Goal: Entertainment & Leisure: Consume media (video, audio)

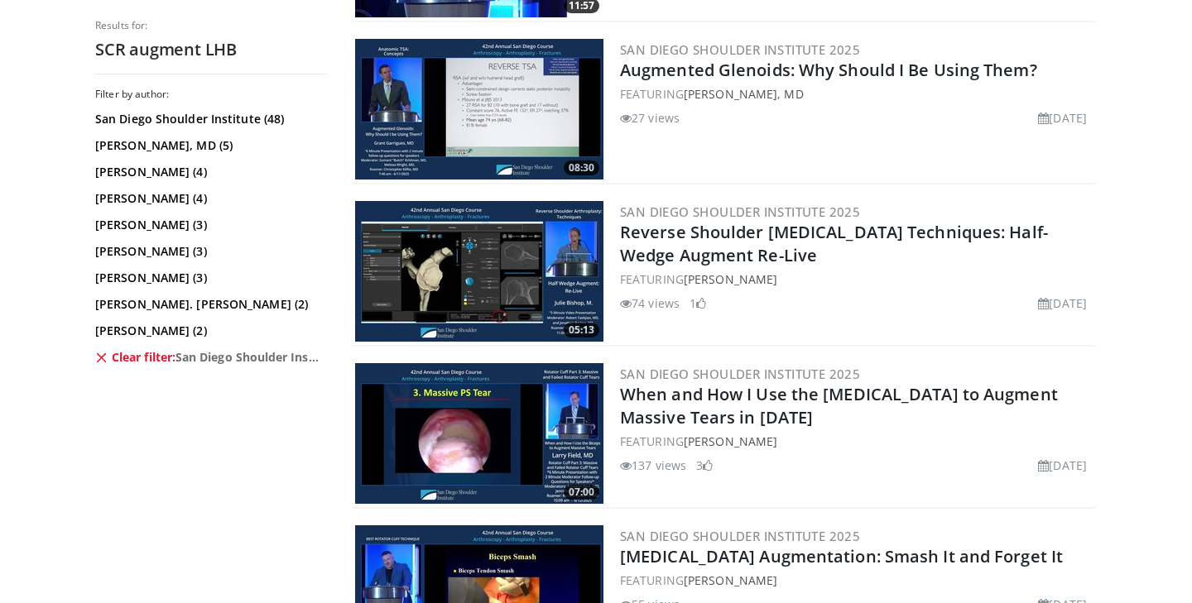
scroll to position [1308, 0]
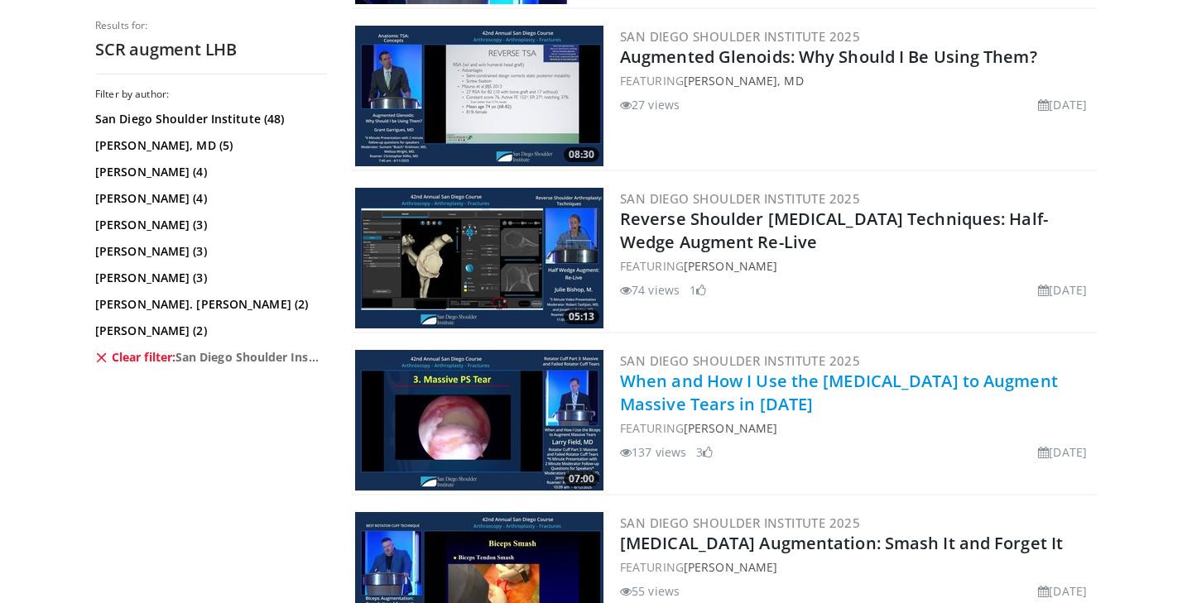
click at [678, 386] on link "When and How I Use the [MEDICAL_DATA] to Augment Massive Tears in [DATE]" at bounding box center [839, 393] width 438 height 46
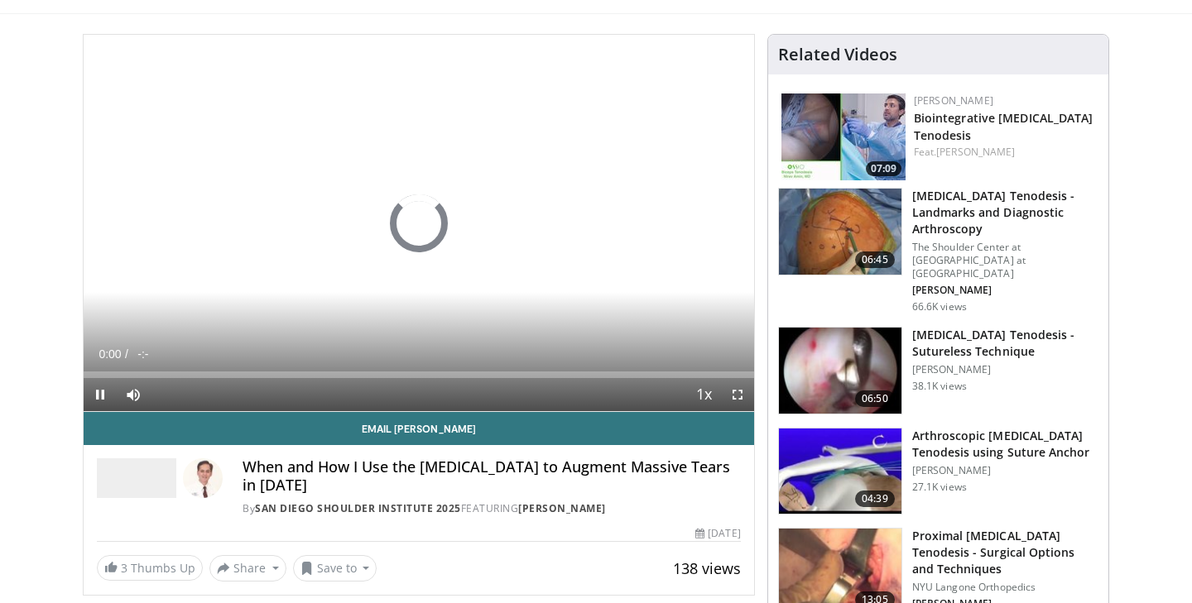
scroll to position [94, 0]
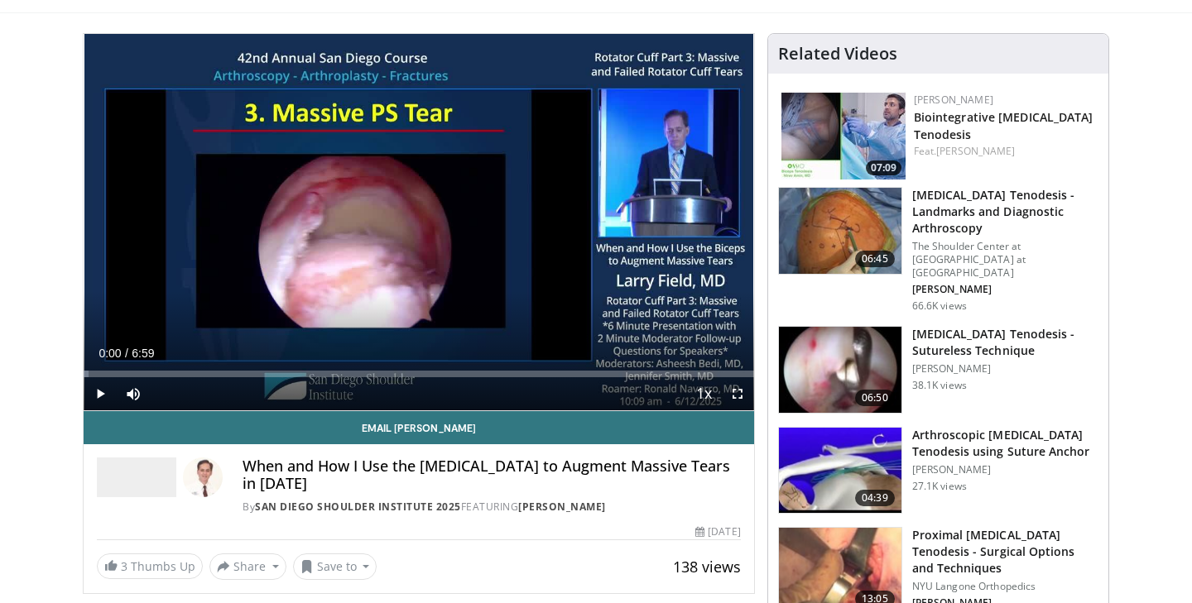
click at [106, 396] on span "Video Player" at bounding box center [100, 393] width 33 height 33
click at [101, 395] on span "Video Player" at bounding box center [100, 393] width 33 height 33
click at [99, 387] on span "Video Player" at bounding box center [100, 393] width 33 height 33
click at [99, 392] on span "Video Player" at bounding box center [100, 393] width 33 height 33
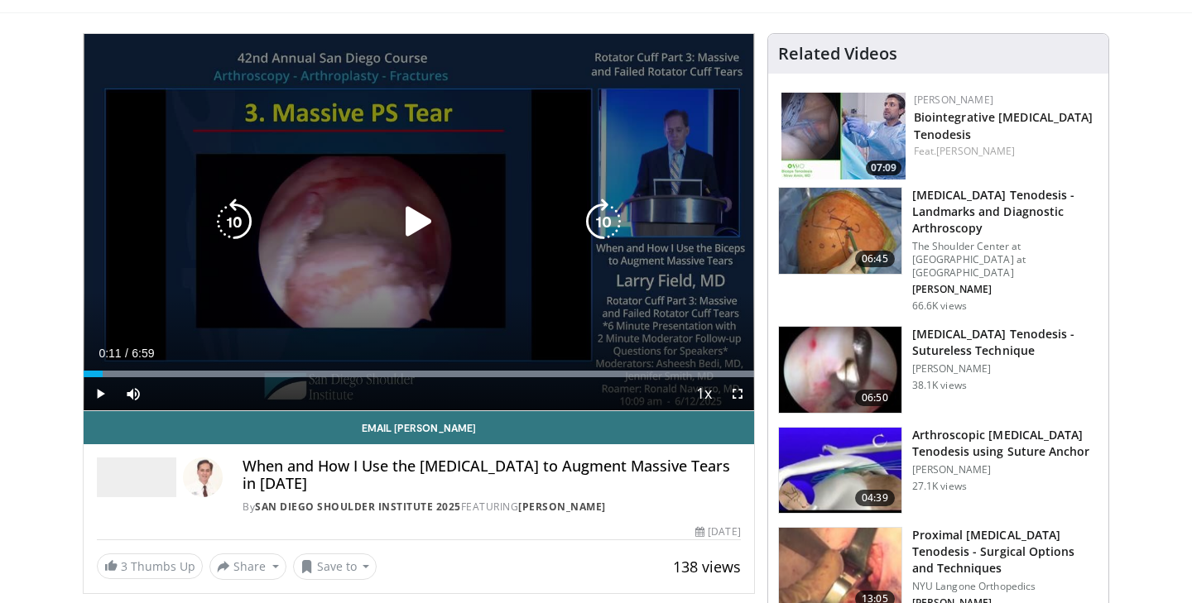
click at [422, 218] on icon "Video Player" at bounding box center [419, 222] width 46 height 46
click at [414, 219] on icon "Video Player" at bounding box center [419, 222] width 46 height 46
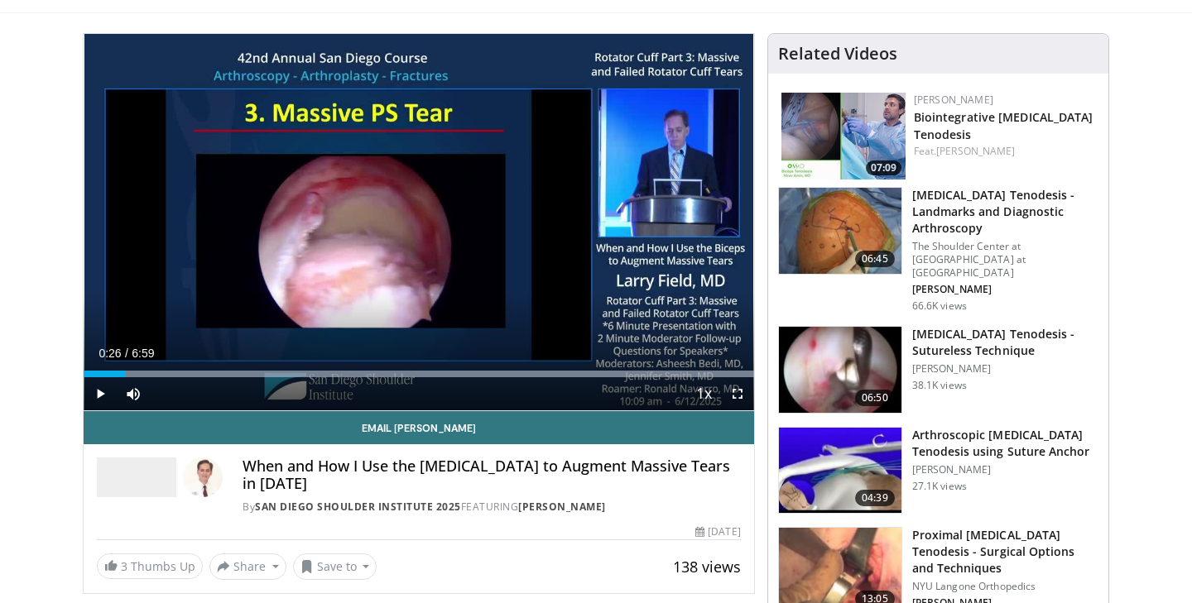
click at [98, 395] on span "Video Player" at bounding box center [100, 393] width 33 height 33
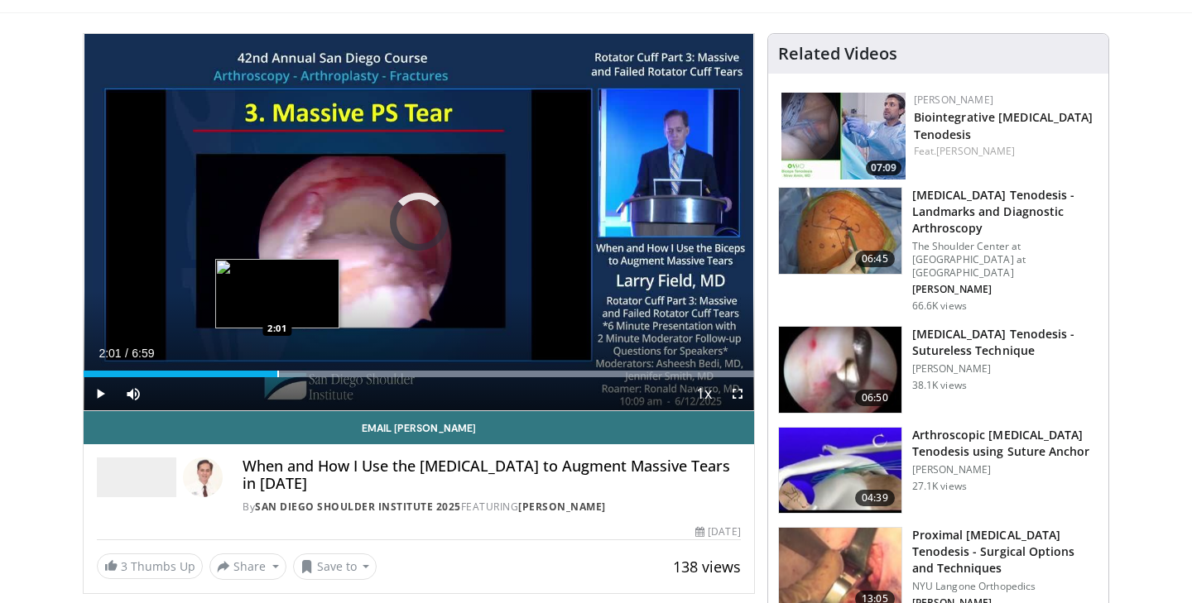
click at [277, 372] on div "Progress Bar" at bounding box center [278, 374] width 2 height 7
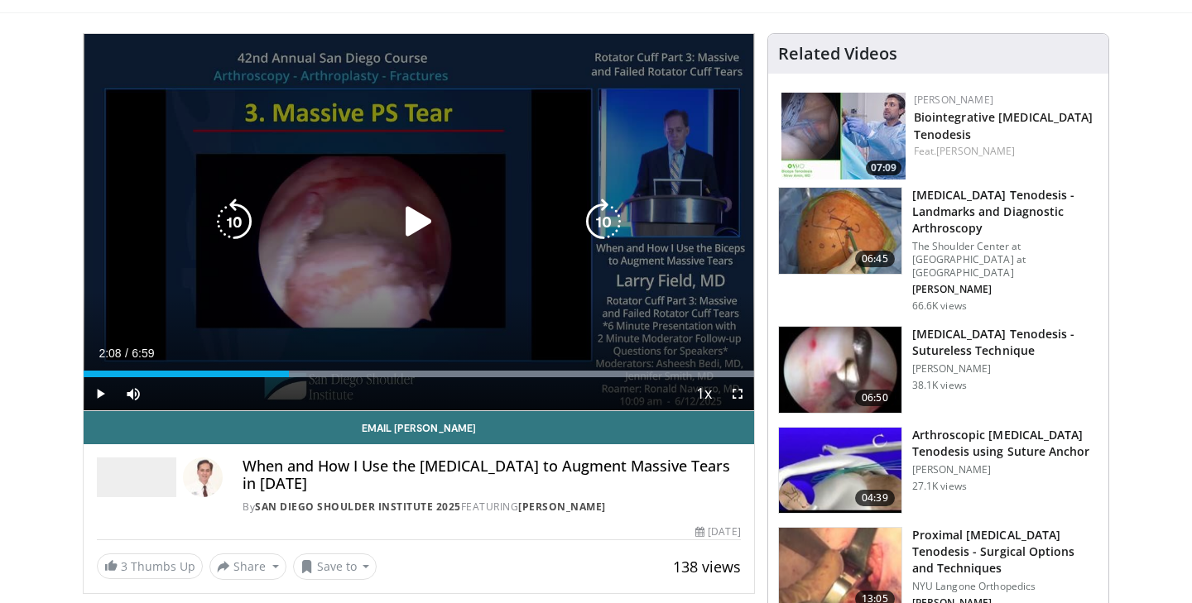
click at [421, 227] on icon "Video Player" at bounding box center [419, 222] width 46 height 46
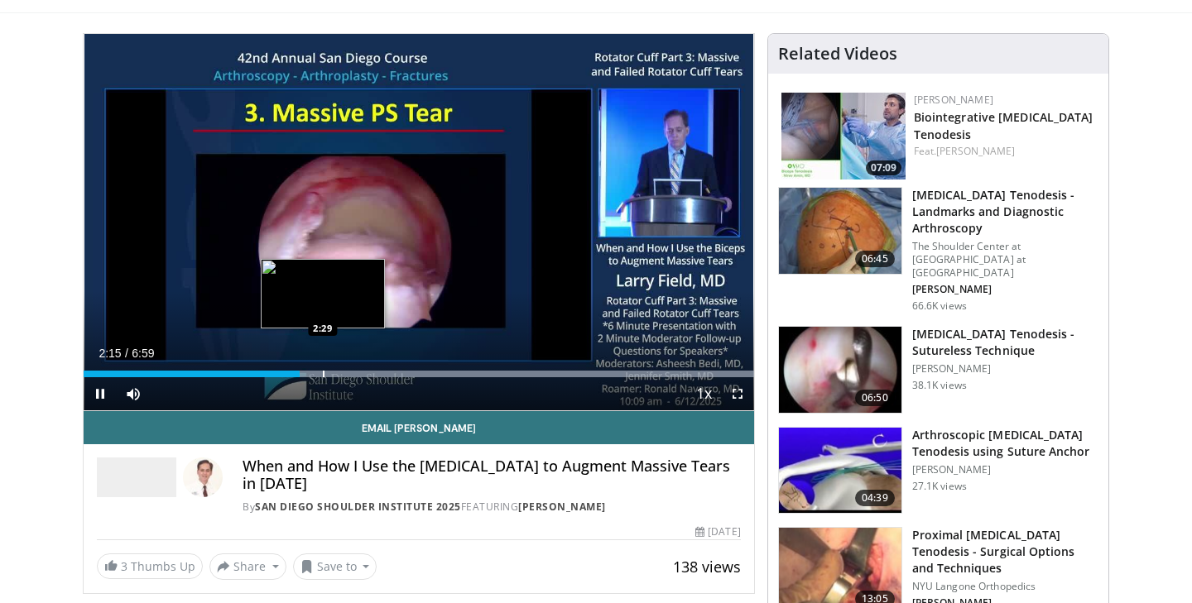
click at [323, 373] on div "Progress Bar" at bounding box center [324, 374] width 2 height 7
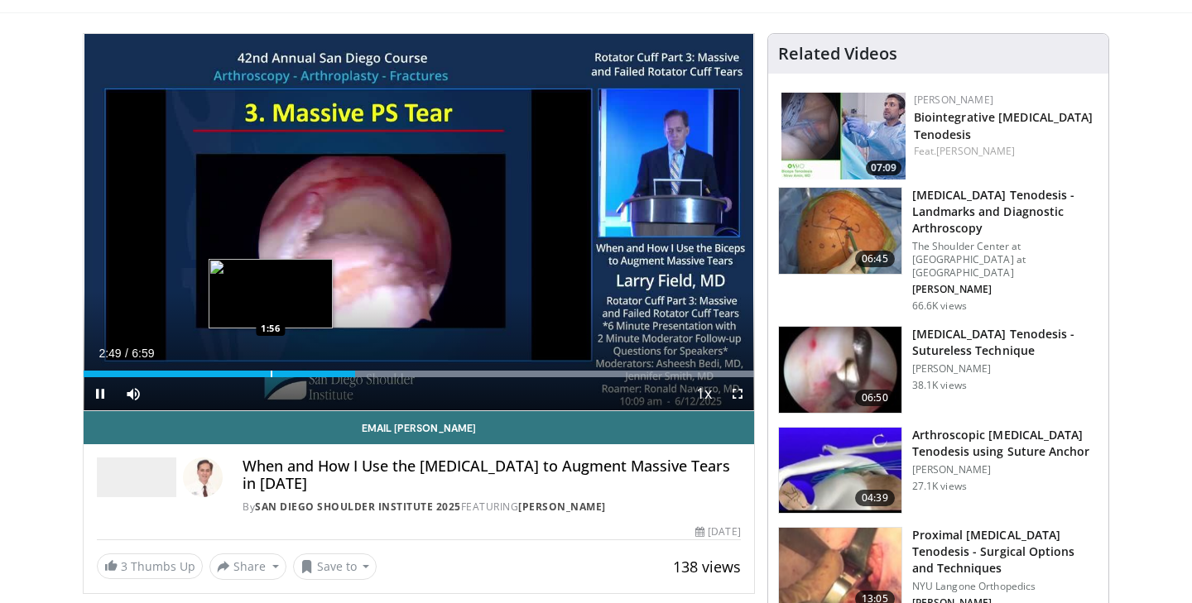
click at [271, 376] on div "Progress Bar" at bounding box center [272, 374] width 2 height 7
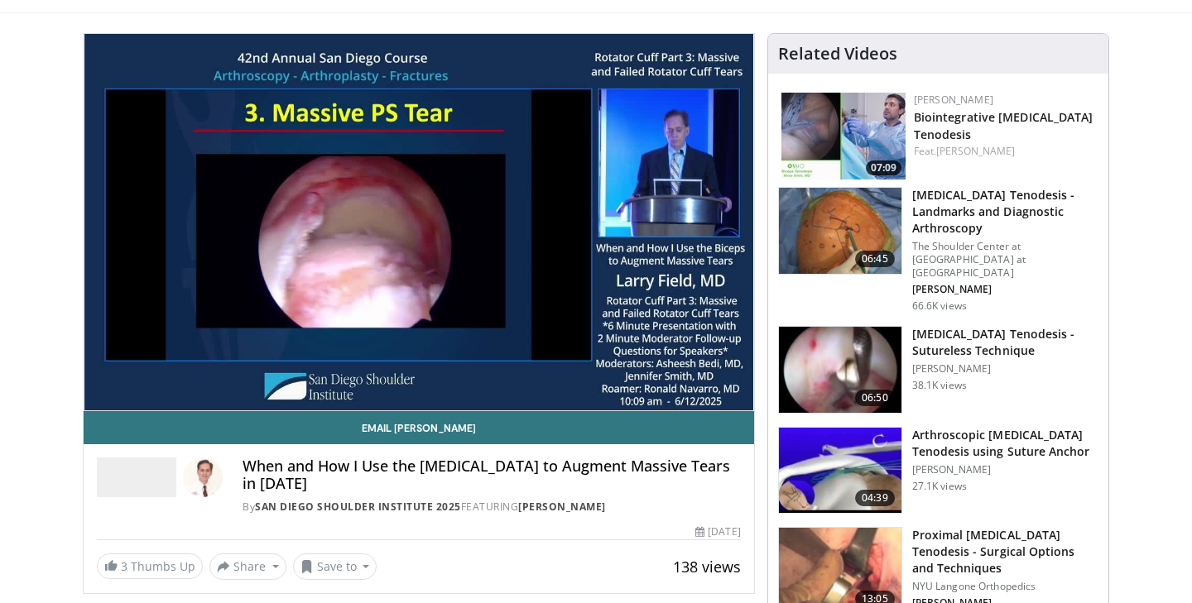
click at [245, 370] on div "10 seconds Tap to unmute" at bounding box center [419, 222] width 671 height 377
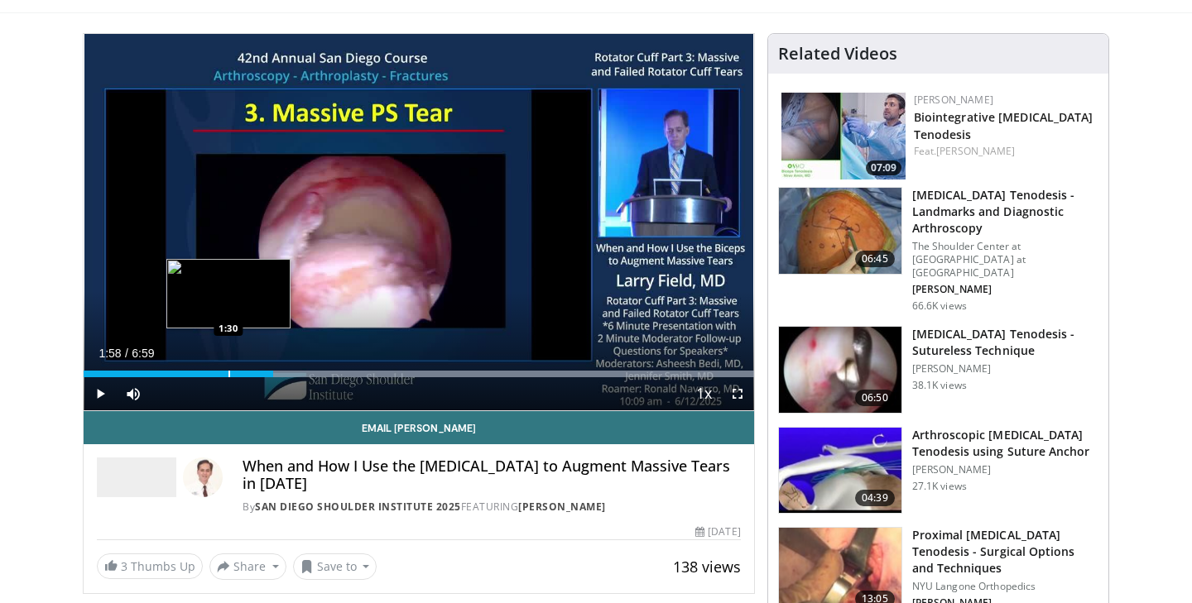
click at [228, 372] on div "Progress Bar" at bounding box center [229, 374] width 2 height 7
click at [100, 392] on span "Video Player" at bounding box center [100, 393] width 33 height 33
click at [244, 373] on div "Progress Bar" at bounding box center [245, 374] width 2 height 7
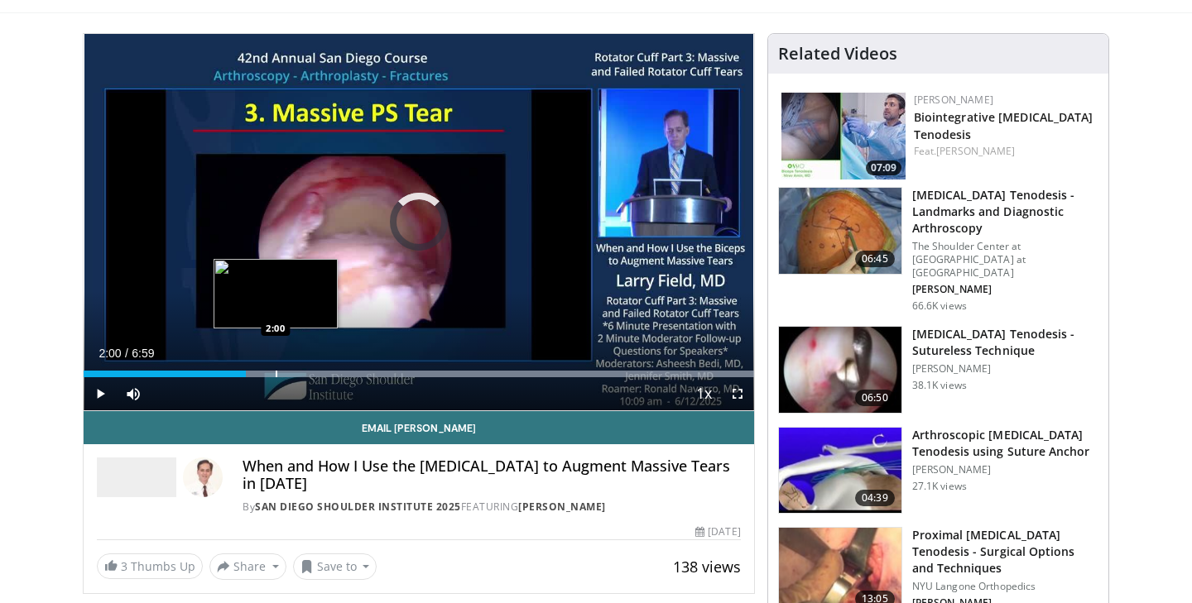
click at [276, 373] on div "Progress Bar" at bounding box center [277, 374] width 2 height 7
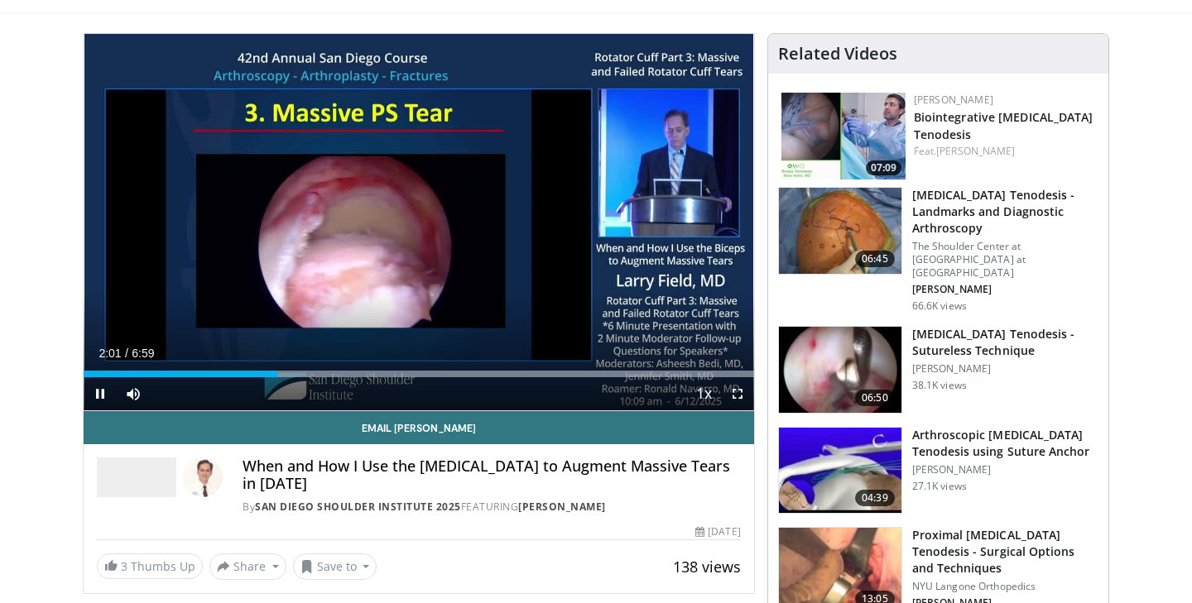
click at [103, 391] on span "Video Player" at bounding box center [100, 393] width 33 height 33
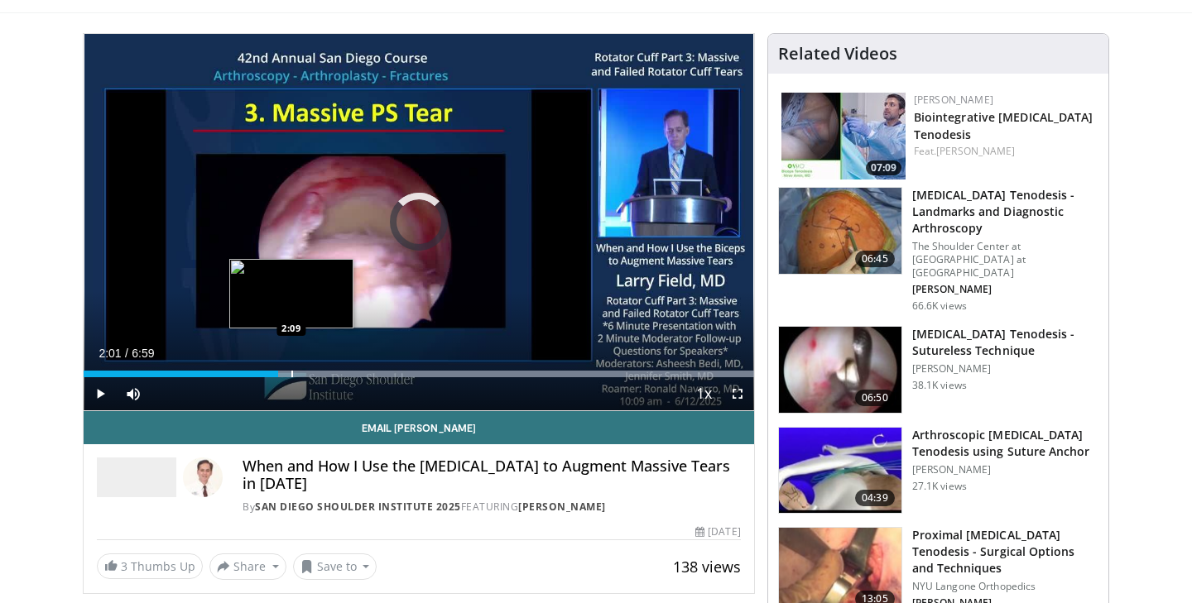
click at [291, 372] on div "Progress Bar" at bounding box center [292, 374] width 2 height 7
click at [312, 371] on div "Progress Bar" at bounding box center [313, 374] width 2 height 7
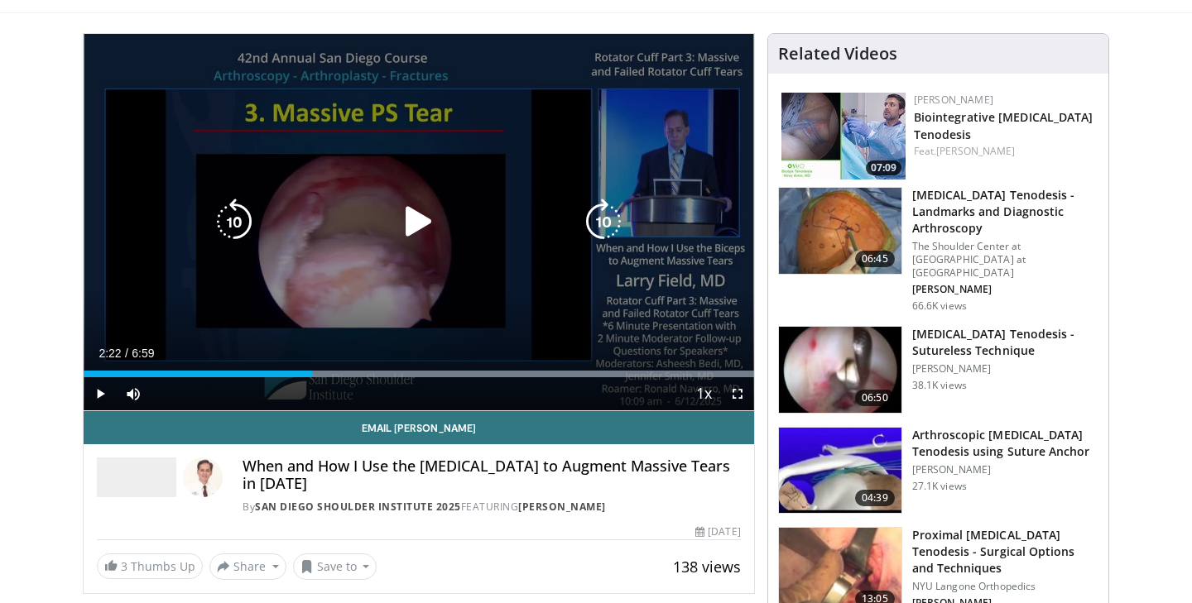
click at [423, 224] on icon "Video Player" at bounding box center [419, 222] width 46 height 46
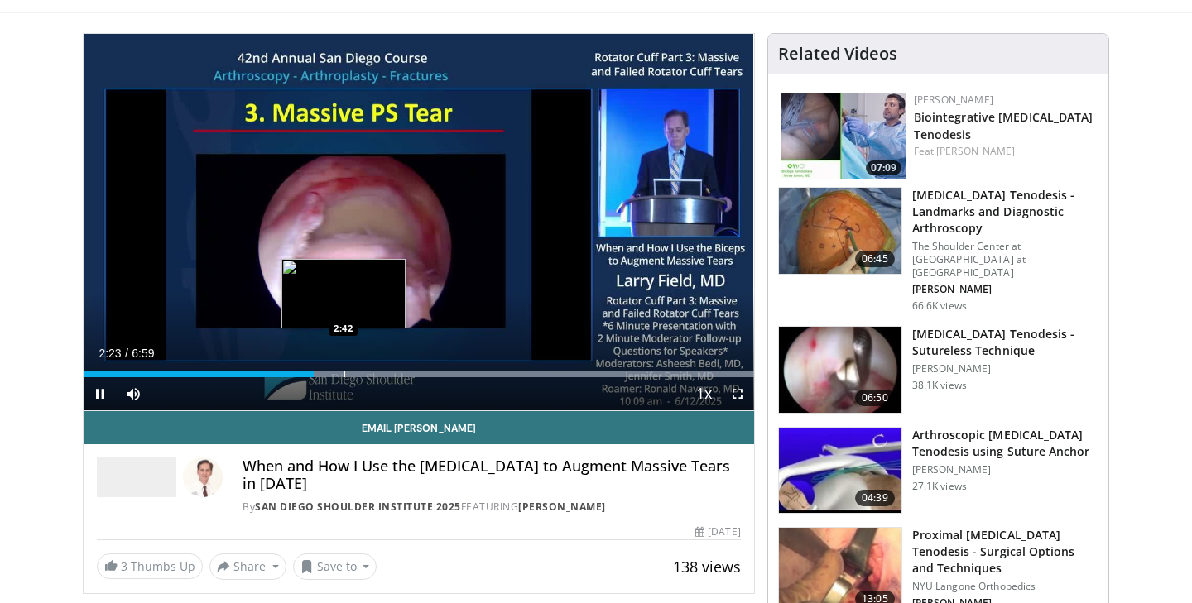
click at [344, 371] on div "Progress Bar" at bounding box center [345, 374] width 2 height 7
click at [375, 373] on div "Progress Bar" at bounding box center [376, 374] width 2 height 7
click at [361, 372] on video-js "**********" at bounding box center [419, 222] width 671 height 377
click at [358, 375] on div "Progress Bar" at bounding box center [359, 374] width 2 height 7
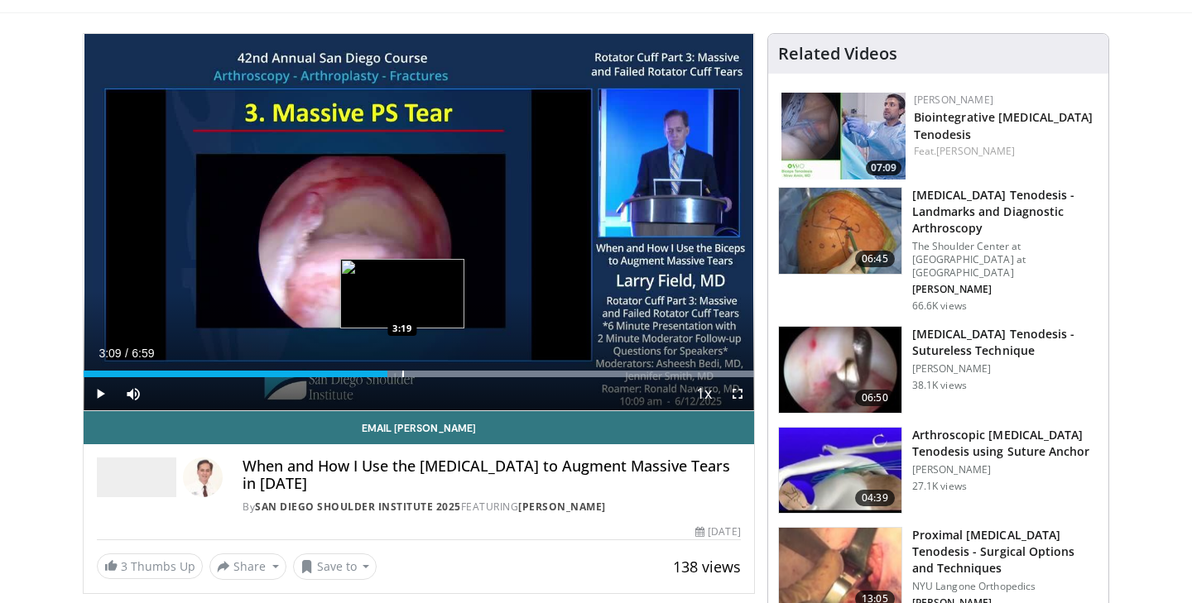
click at [402, 372] on div "Progress Bar" at bounding box center [403, 374] width 2 height 7
click at [420, 375] on div "Progress Bar" at bounding box center [421, 374] width 2 height 7
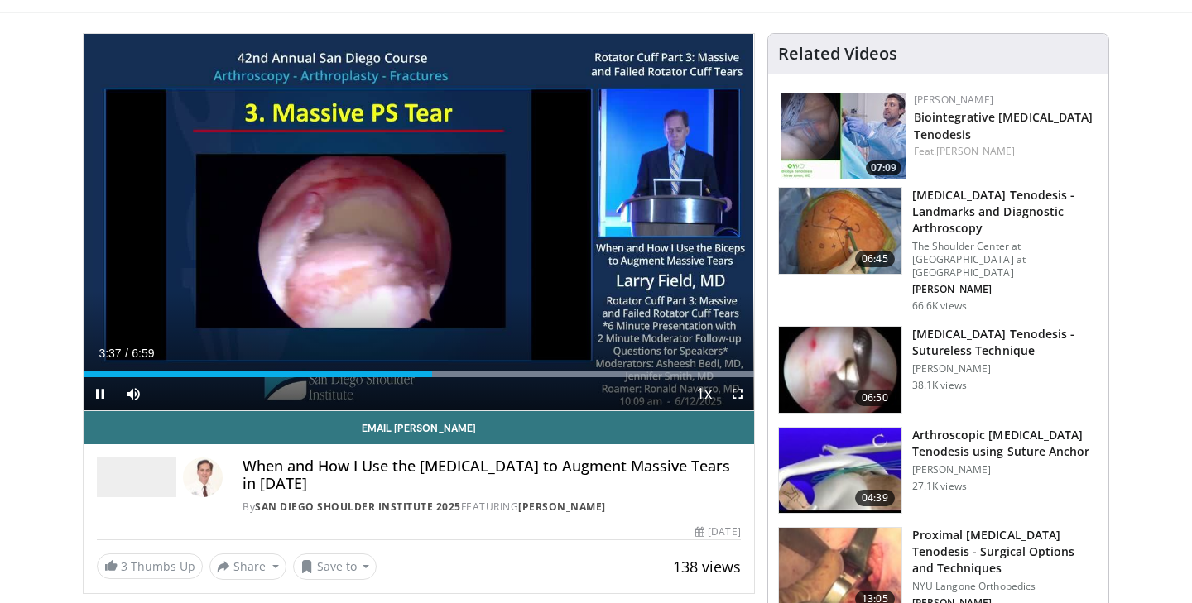
click at [105, 392] on span "Video Player" at bounding box center [100, 393] width 33 height 33
click at [98, 395] on span "Video Player" at bounding box center [100, 393] width 33 height 33
click at [456, 373] on div "Progress Bar" at bounding box center [457, 374] width 2 height 7
click at [476, 372] on div "Progress Bar" at bounding box center [477, 374] width 2 height 7
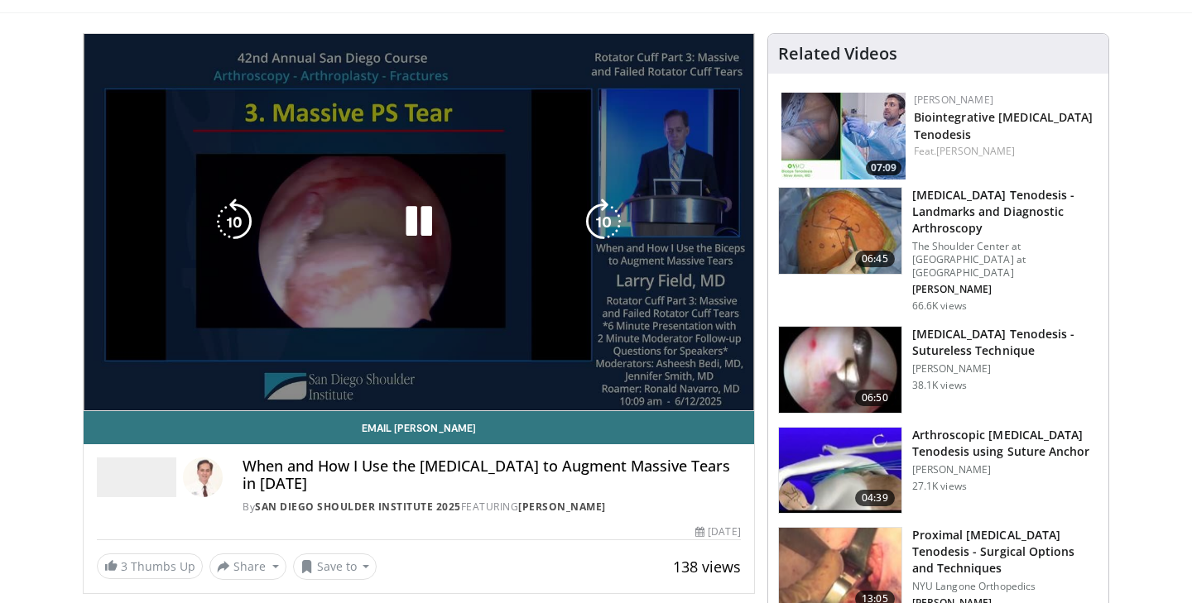
click at [499, 372] on div "10 seconds Tap to unmute" at bounding box center [419, 222] width 671 height 377
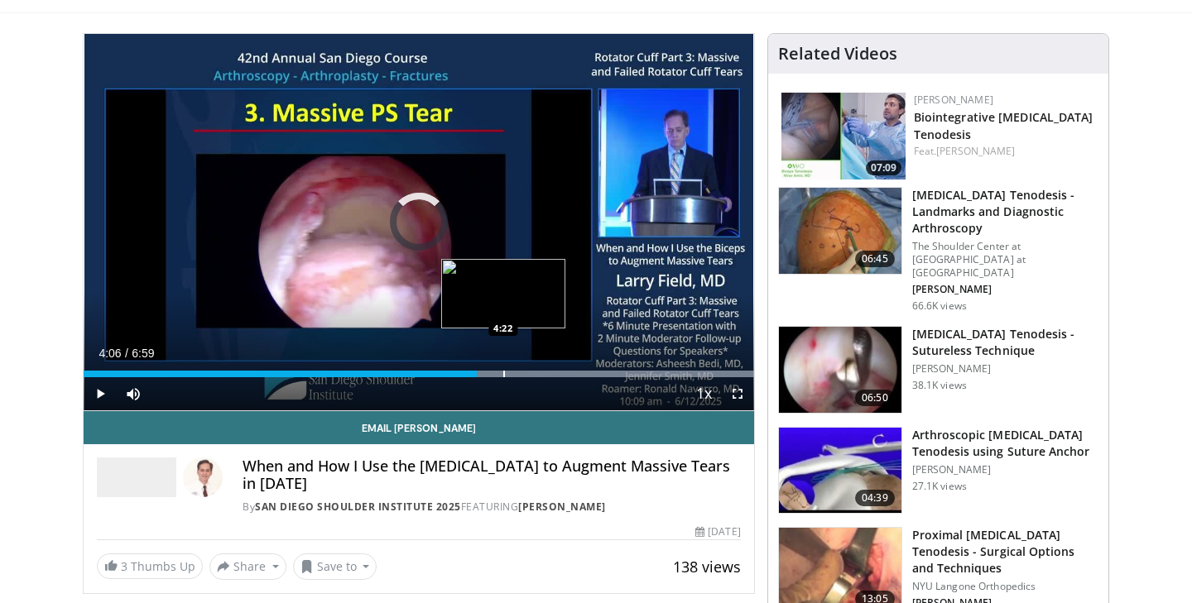
click at [503, 373] on div "Progress Bar" at bounding box center [504, 374] width 2 height 7
click at [101, 393] on span "Video Player" at bounding box center [100, 393] width 33 height 33
click at [522, 376] on div "Progress Bar" at bounding box center [523, 374] width 2 height 7
click at [554, 377] on div "Progress Bar" at bounding box center [555, 374] width 2 height 7
click at [105, 392] on span "Video Player" at bounding box center [100, 393] width 33 height 33
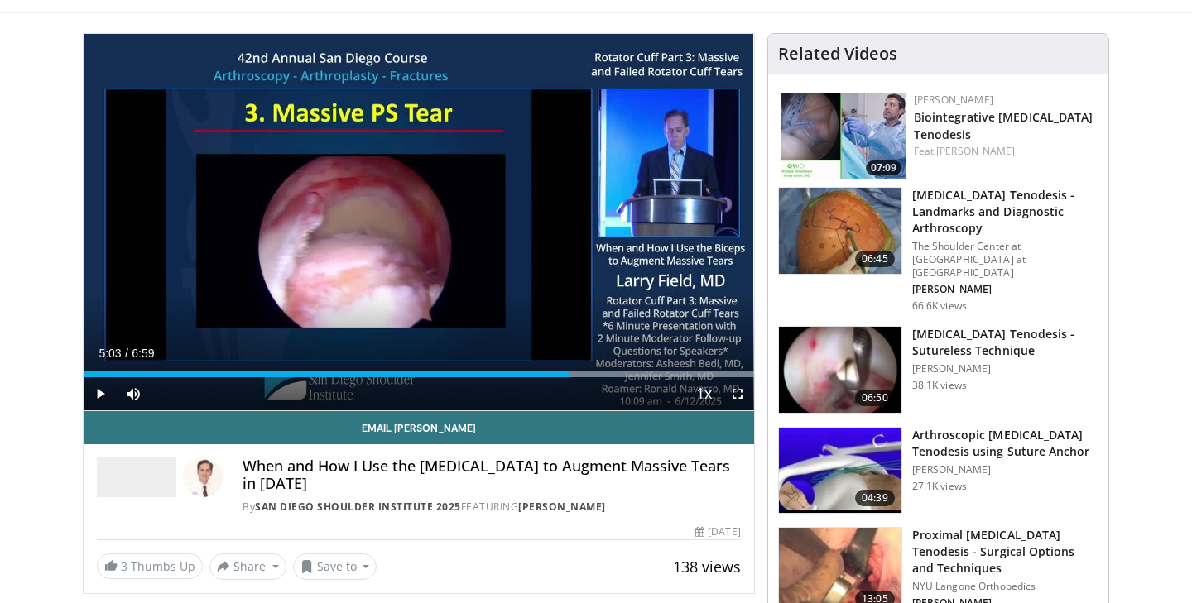
click at [102, 392] on span "Video Player" at bounding box center [100, 393] width 33 height 33
click at [581, 371] on div "Progress Bar" at bounding box center [582, 374] width 2 height 7
click at [599, 372] on div "Progress Bar" at bounding box center [600, 374] width 2 height 7
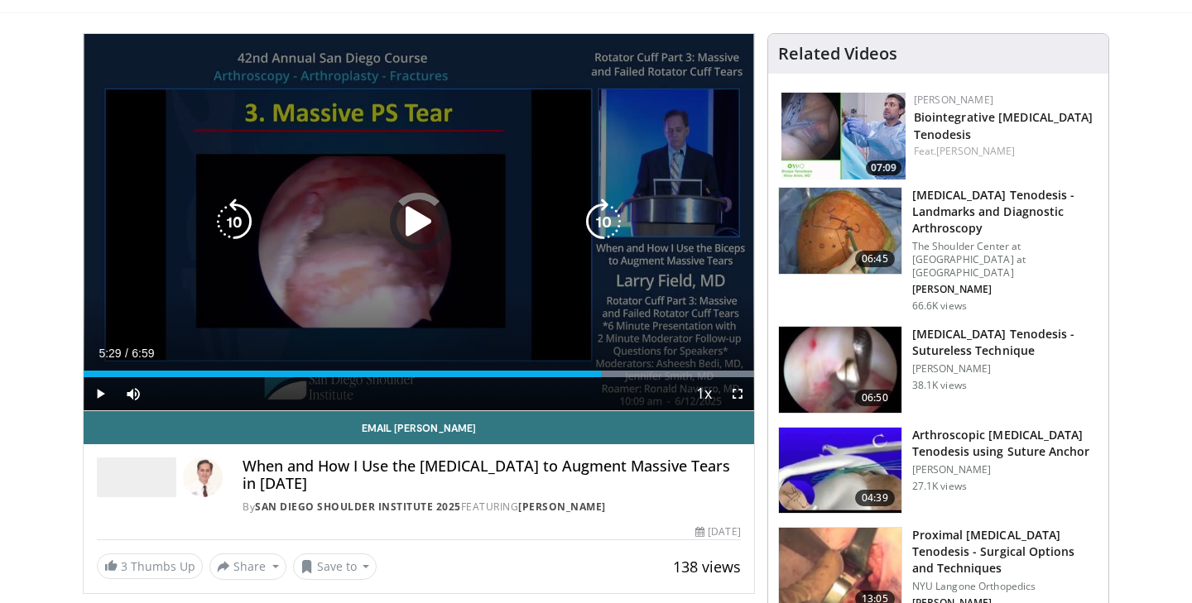
click at [611, 374] on div "Progress Bar" at bounding box center [419, 374] width 671 height 7
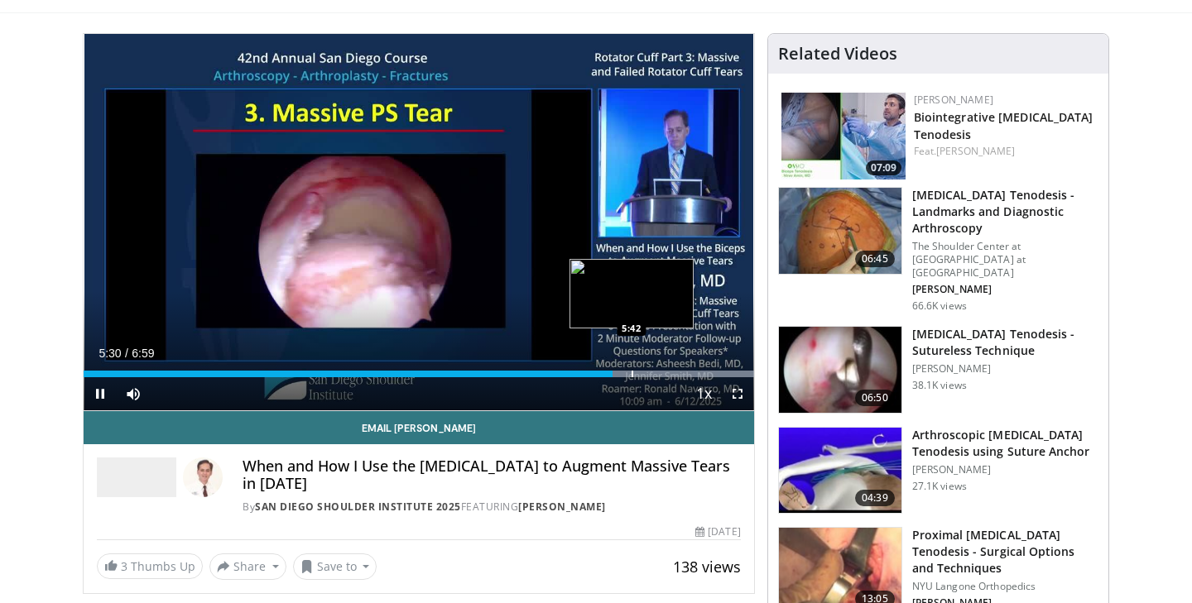
click at [632, 375] on div "Progress Bar" at bounding box center [633, 374] width 2 height 7
click at [646, 371] on div "Progress Bar" at bounding box center [647, 374] width 2 height 7
click at [664, 373] on div "Progress Bar" at bounding box center [665, 374] width 2 height 7
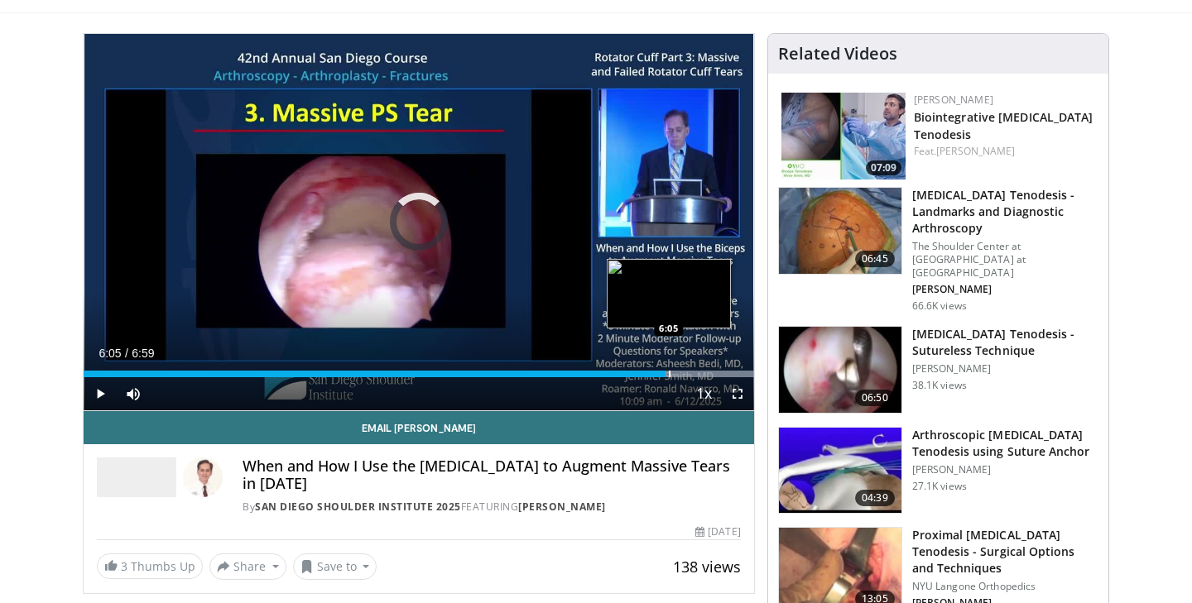
click at [669, 373] on div "Progress Bar" at bounding box center [670, 374] width 2 height 7
click at [683, 377] on div "Progress Bar" at bounding box center [684, 374] width 2 height 7
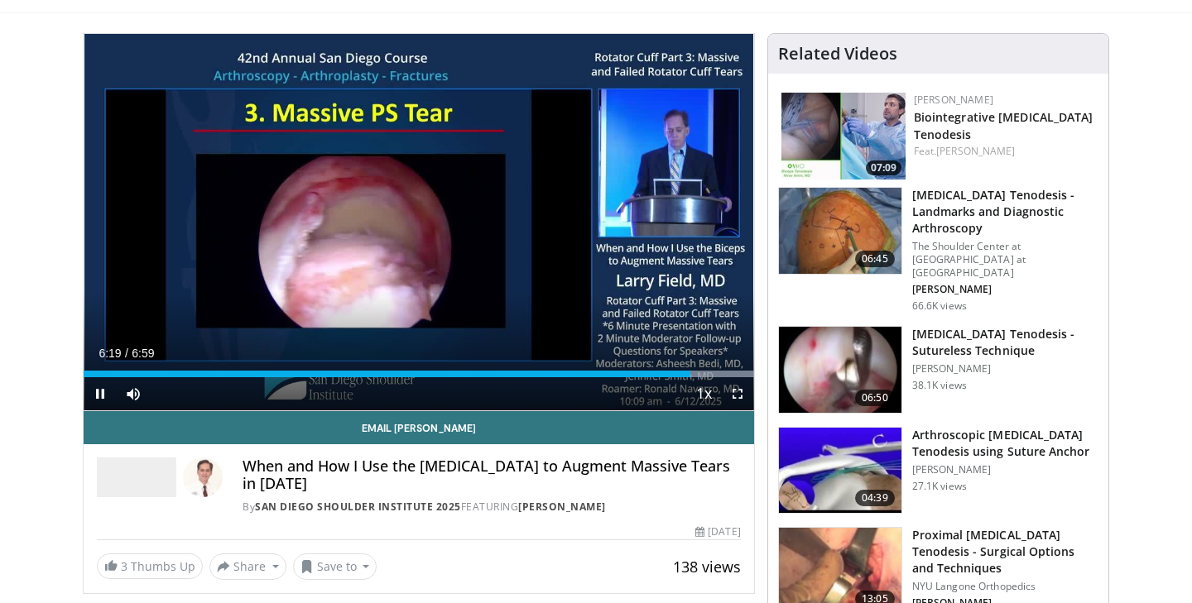
click at [95, 393] on span "Video Player" at bounding box center [100, 393] width 33 height 33
click at [90, 371] on div "Progress Bar" at bounding box center [91, 374] width 2 height 7
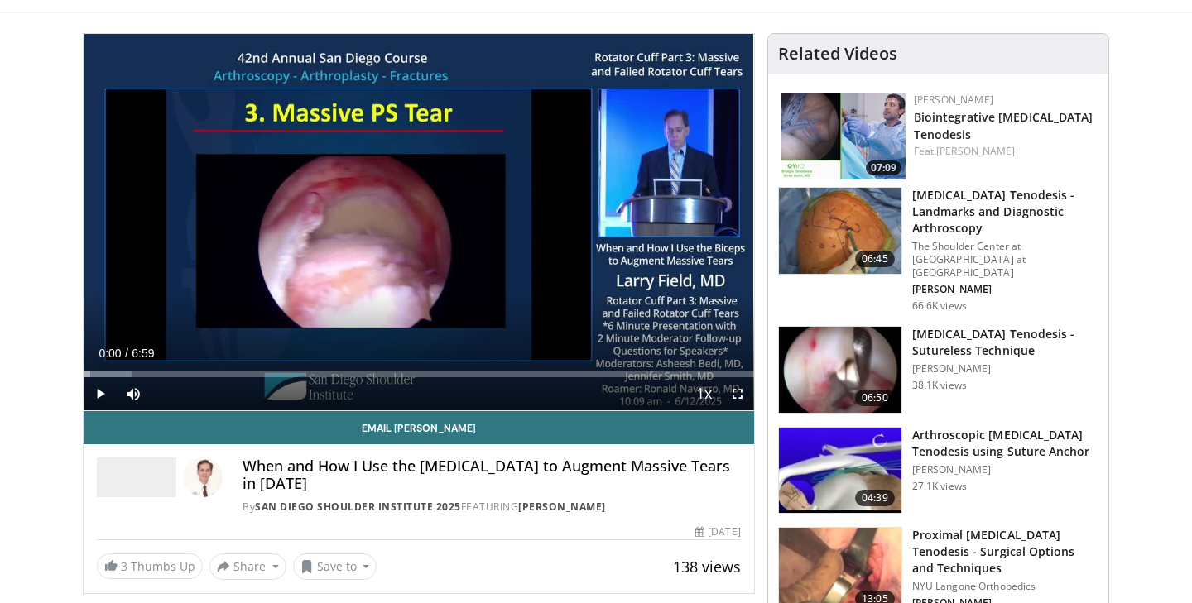
drag, startPoint x: 94, startPoint y: 373, endPoint x: 72, endPoint y: 372, distance: 21.6
click at [101, 392] on span "Video Player" at bounding box center [100, 393] width 33 height 33
click at [102, 386] on span "Video Player" at bounding box center [100, 393] width 33 height 33
